Goal: Find specific page/section: Find specific page/section

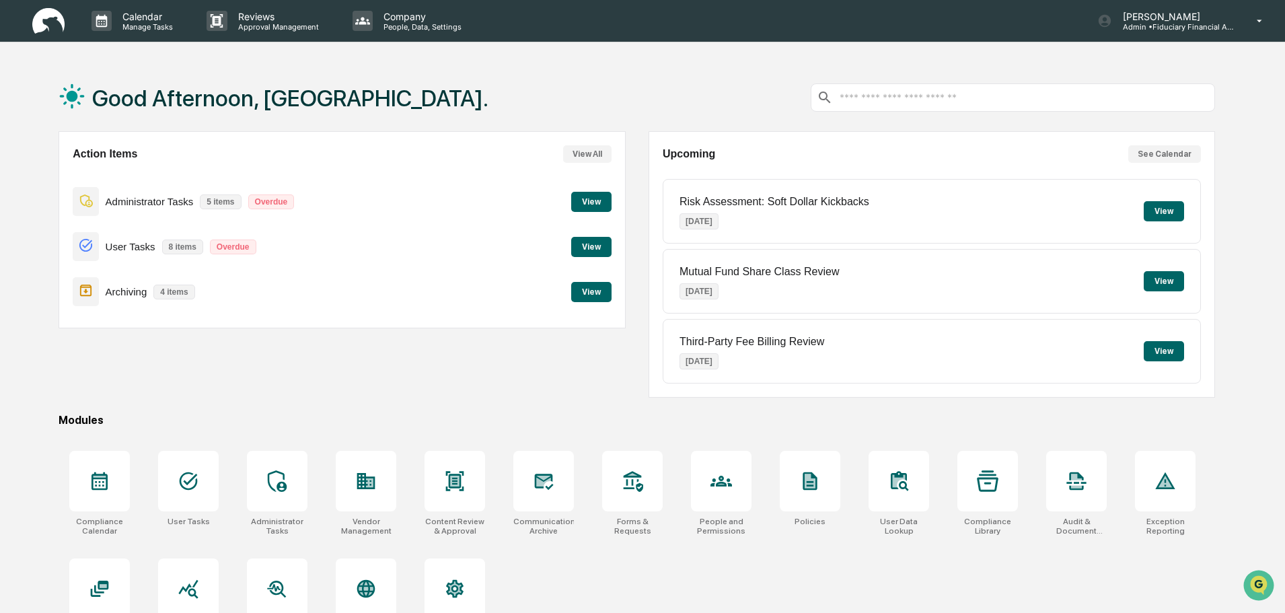
scroll to position [64, 0]
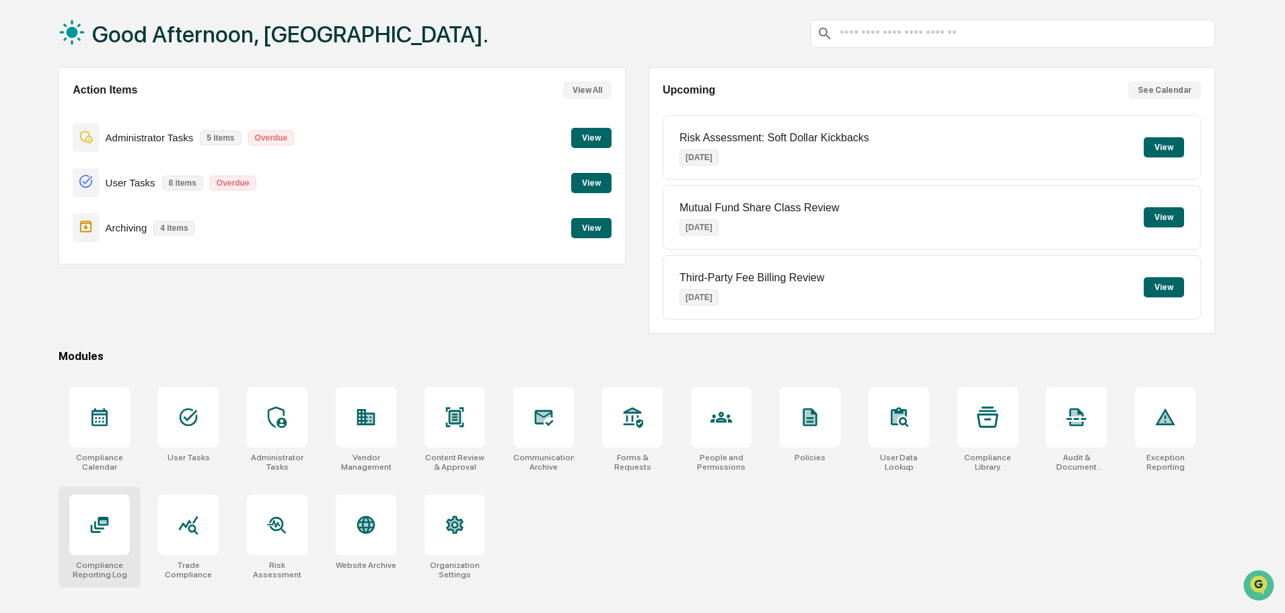
click at [110, 515] on icon at bounding box center [100, 525] width 22 height 22
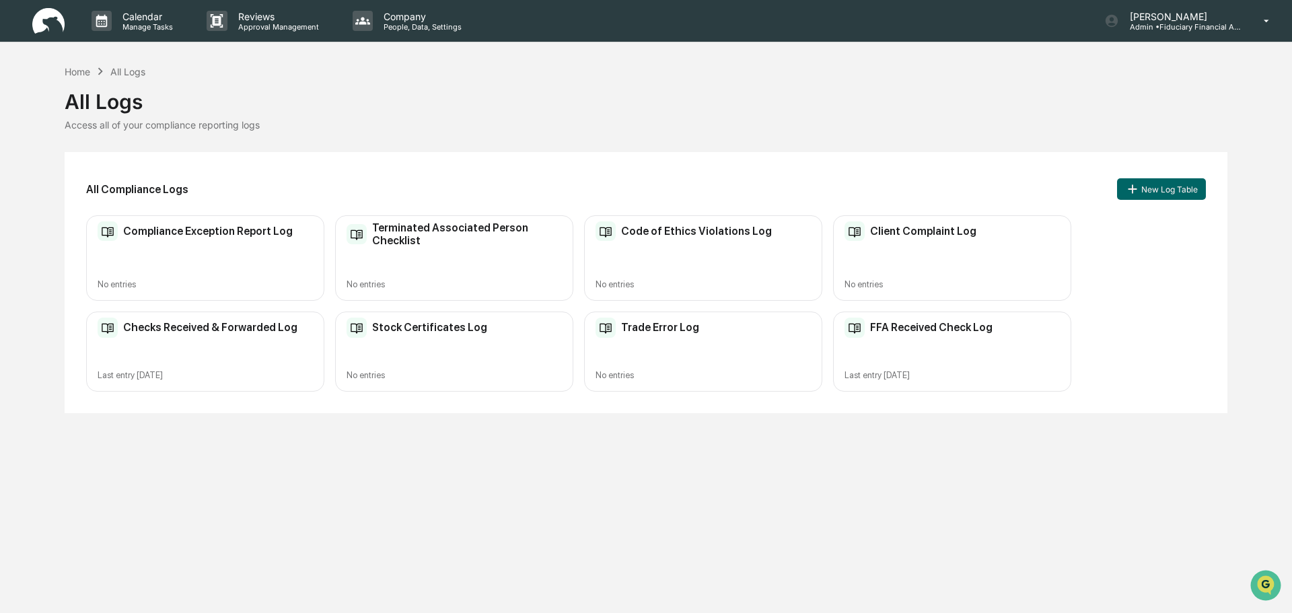
click at [119, 338] on div "Checks Received & Forwarded Log Last entry Sep 11, 2025" at bounding box center [205, 351] width 238 height 80
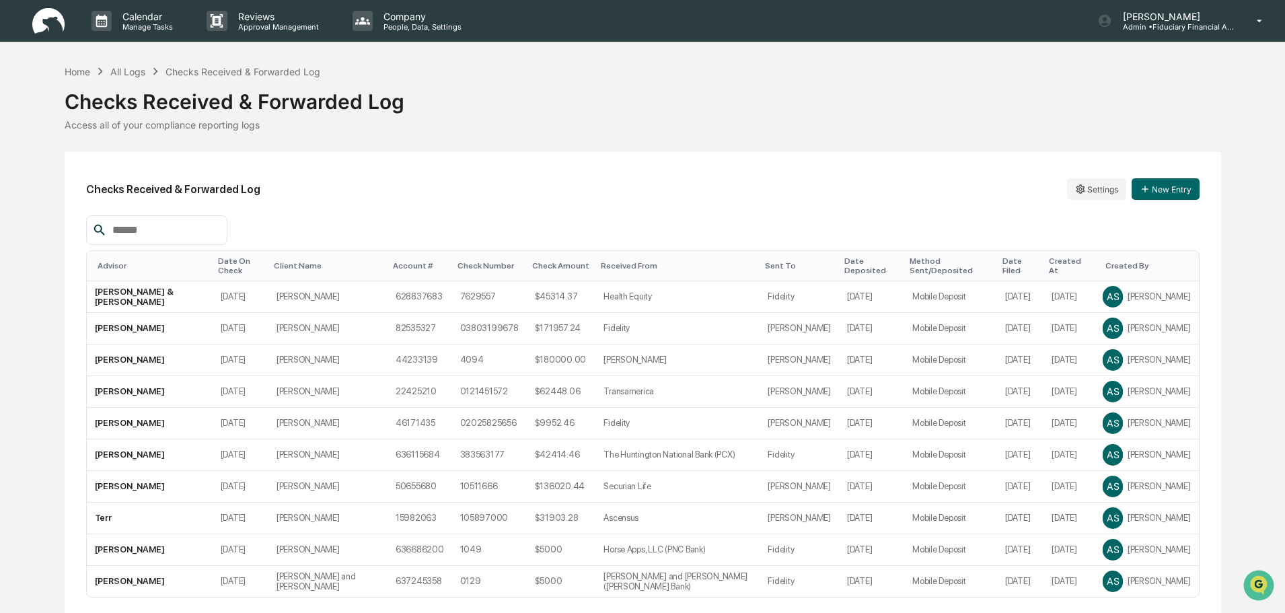
click at [256, 254] on th "Date On Check" at bounding box center [241, 266] width 56 height 30
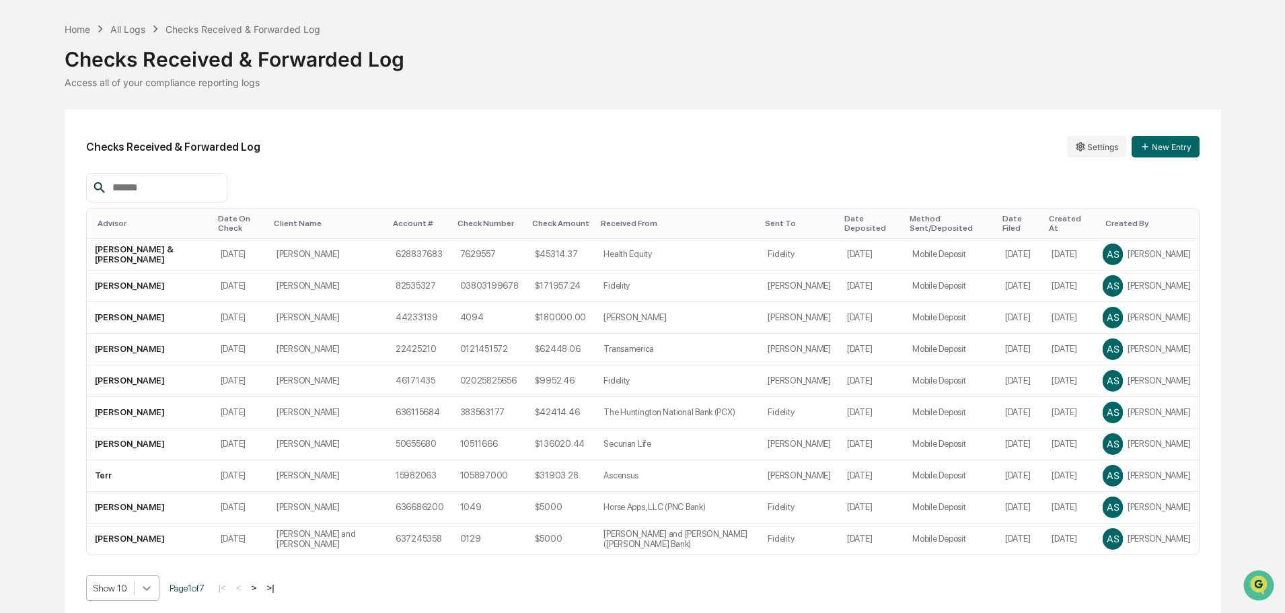
scroll to position [139, 0]
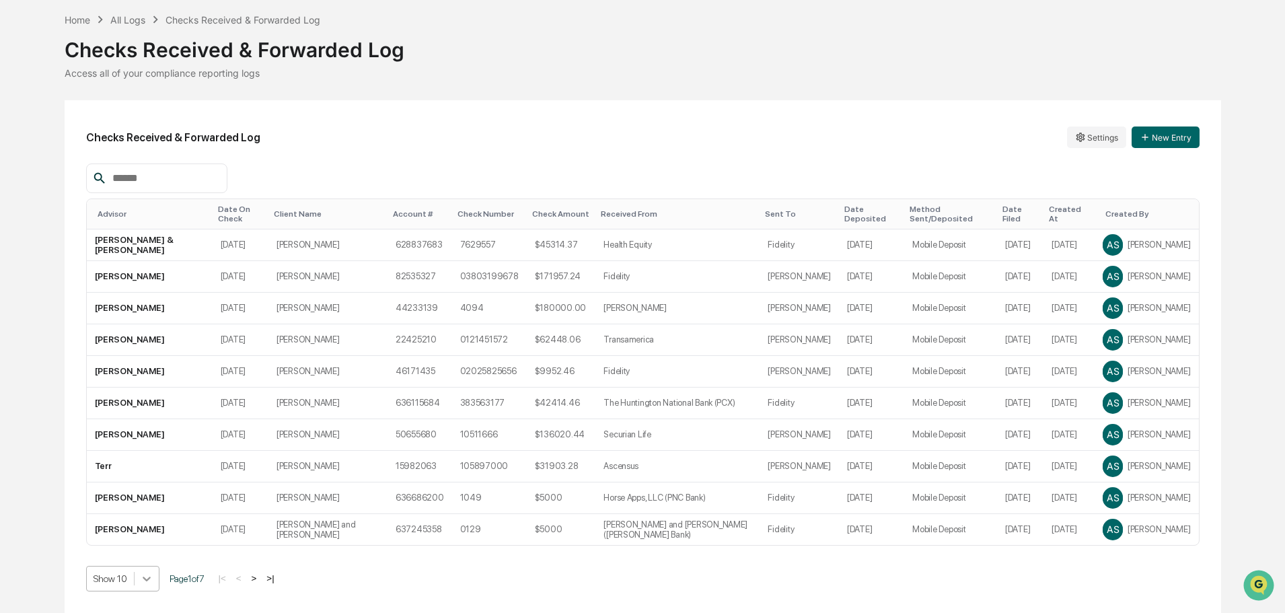
click at [139, 575] on body "Calendar Manage Tasks Reviews Approval Management Company People, Data, Setting…" at bounding box center [642, 280] width 1285 height 665
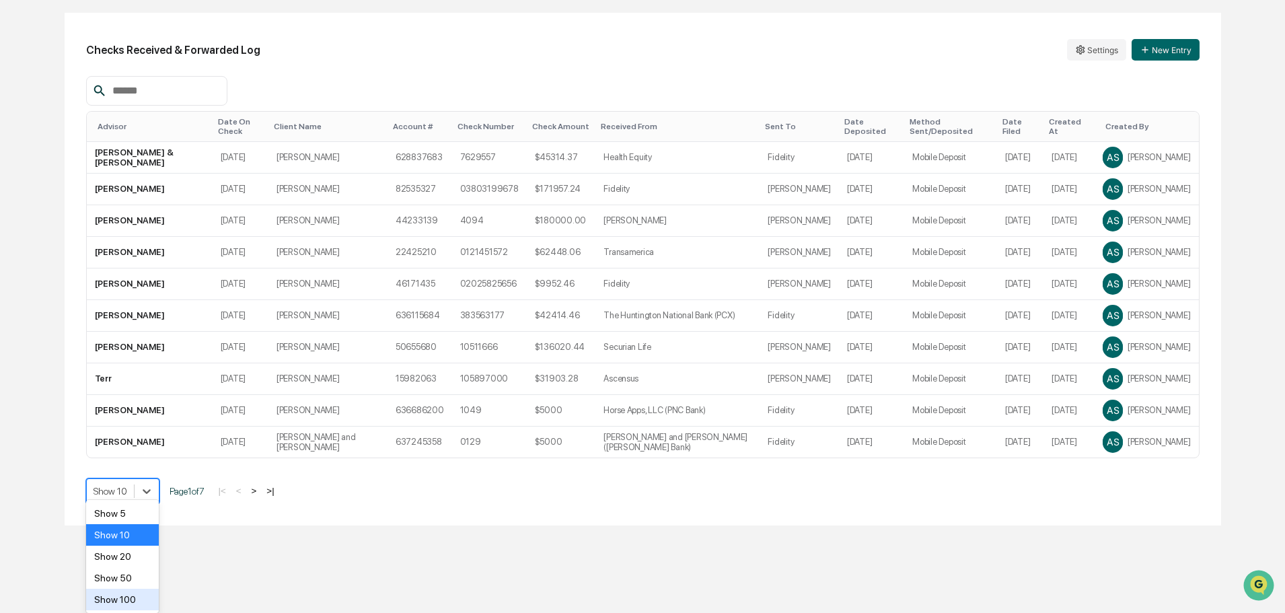
click at [135, 595] on div "Show 100" at bounding box center [122, 600] width 73 height 22
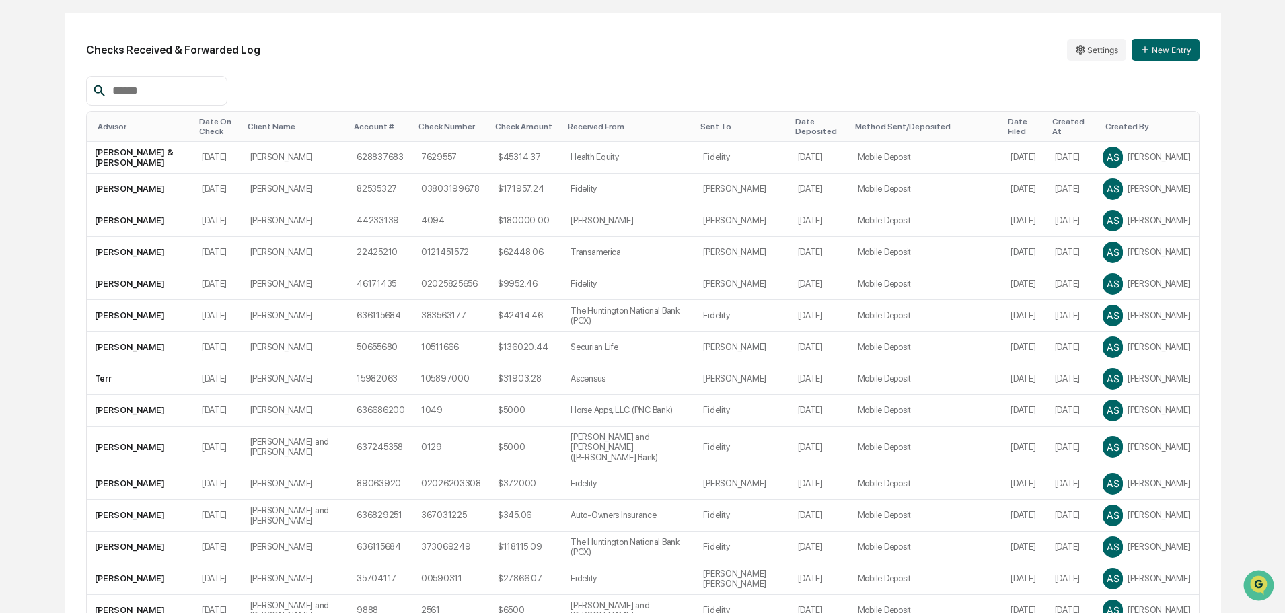
click at [219, 123] on div "Date On Check" at bounding box center [218, 126] width 38 height 19
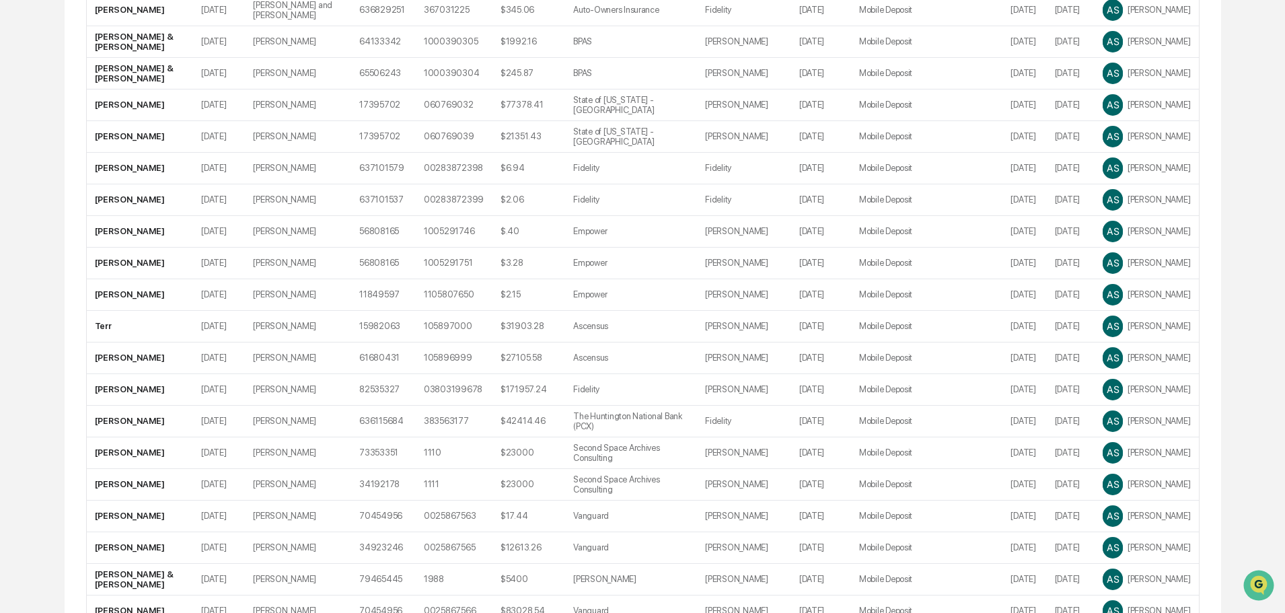
scroll to position [1687, 0]
